Goal: Task Accomplishment & Management: Manage account settings

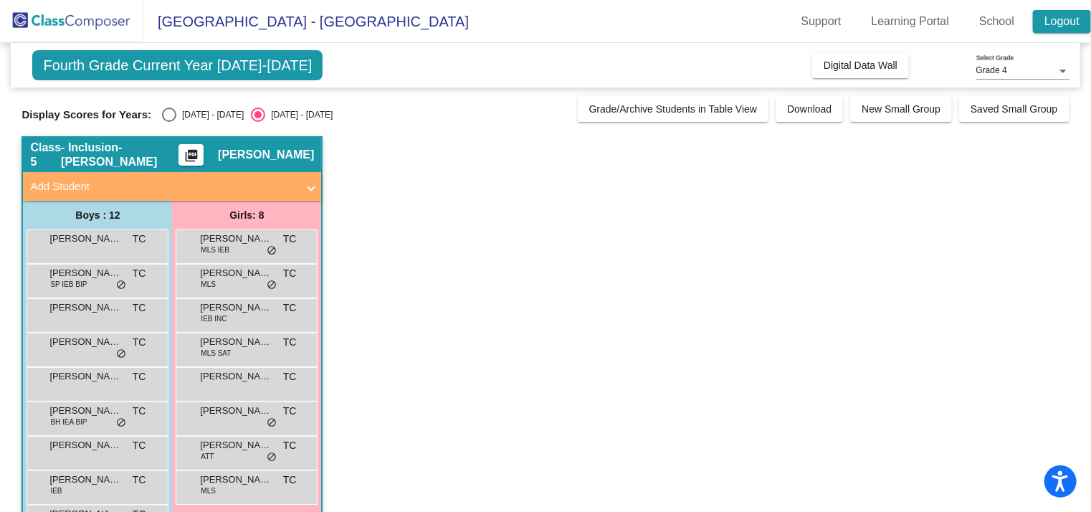
click at [1059, 15] on link "Logout" at bounding box center [1062, 21] width 58 height 23
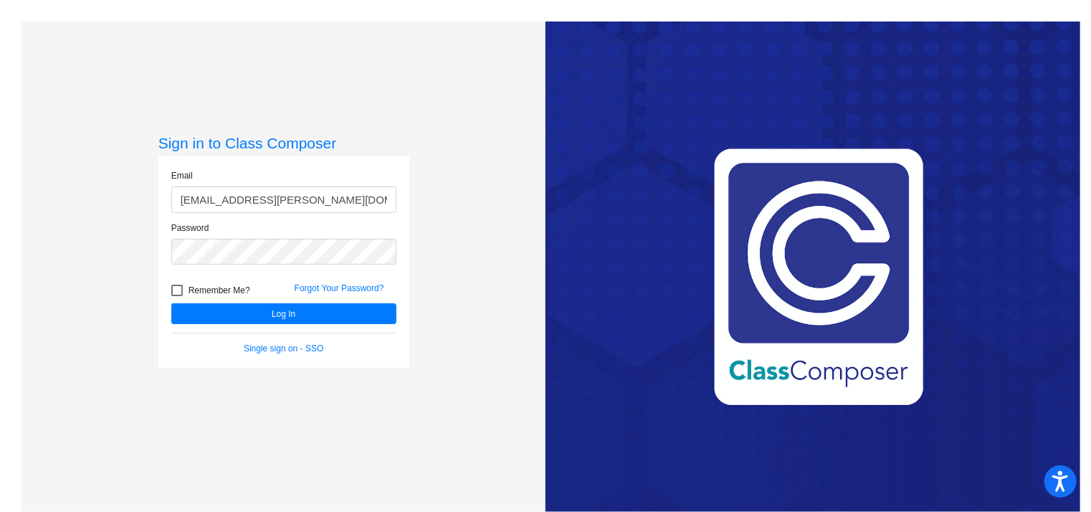
click at [244, 199] on input "[EMAIL_ADDRESS][PERSON_NAME][DOMAIN_NAME]" at bounding box center [283, 199] width 225 height 27
type input "[PERSON_NAME][EMAIL_ADDRESS][PERSON_NAME][DOMAIN_NAME]"
click at [171, 303] on button "Log In" at bounding box center [283, 313] width 225 height 21
